Goal: Transaction & Acquisition: Purchase product/service

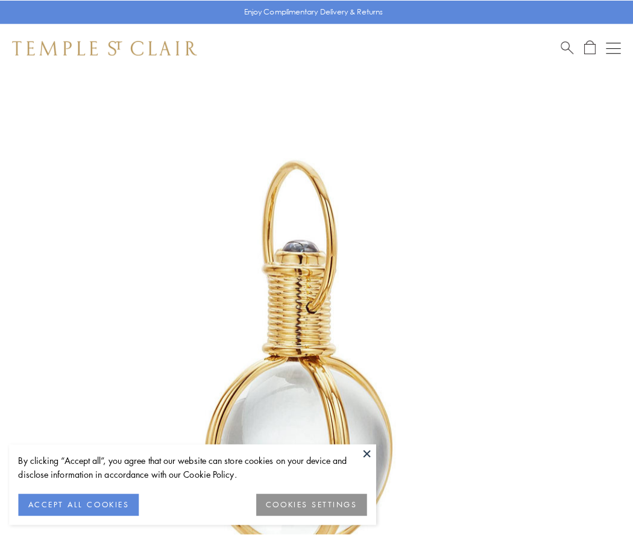
scroll to position [315, 0]
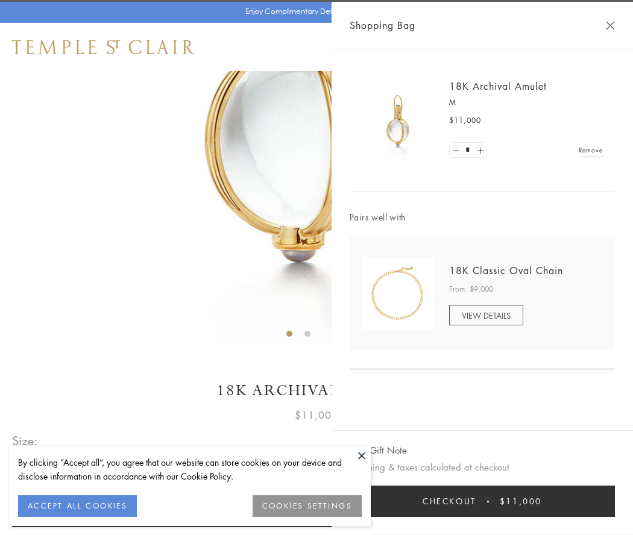
click at [482, 501] on button "Checkout $11,000" at bounding box center [482, 501] width 265 height 31
